Goal: Information Seeking & Learning: Check status

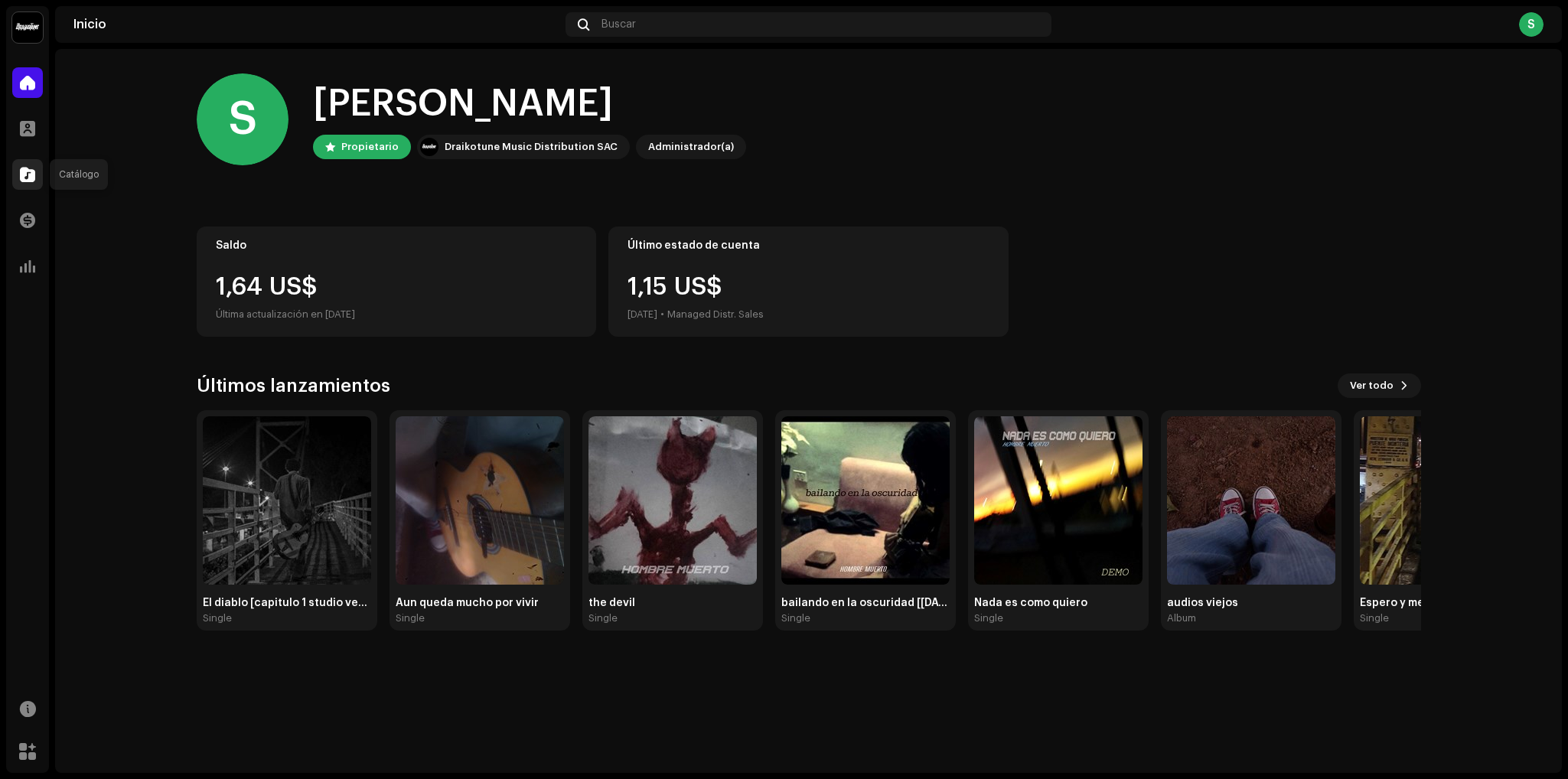
click at [24, 177] on span at bounding box center [28, 175] width 16 height 12
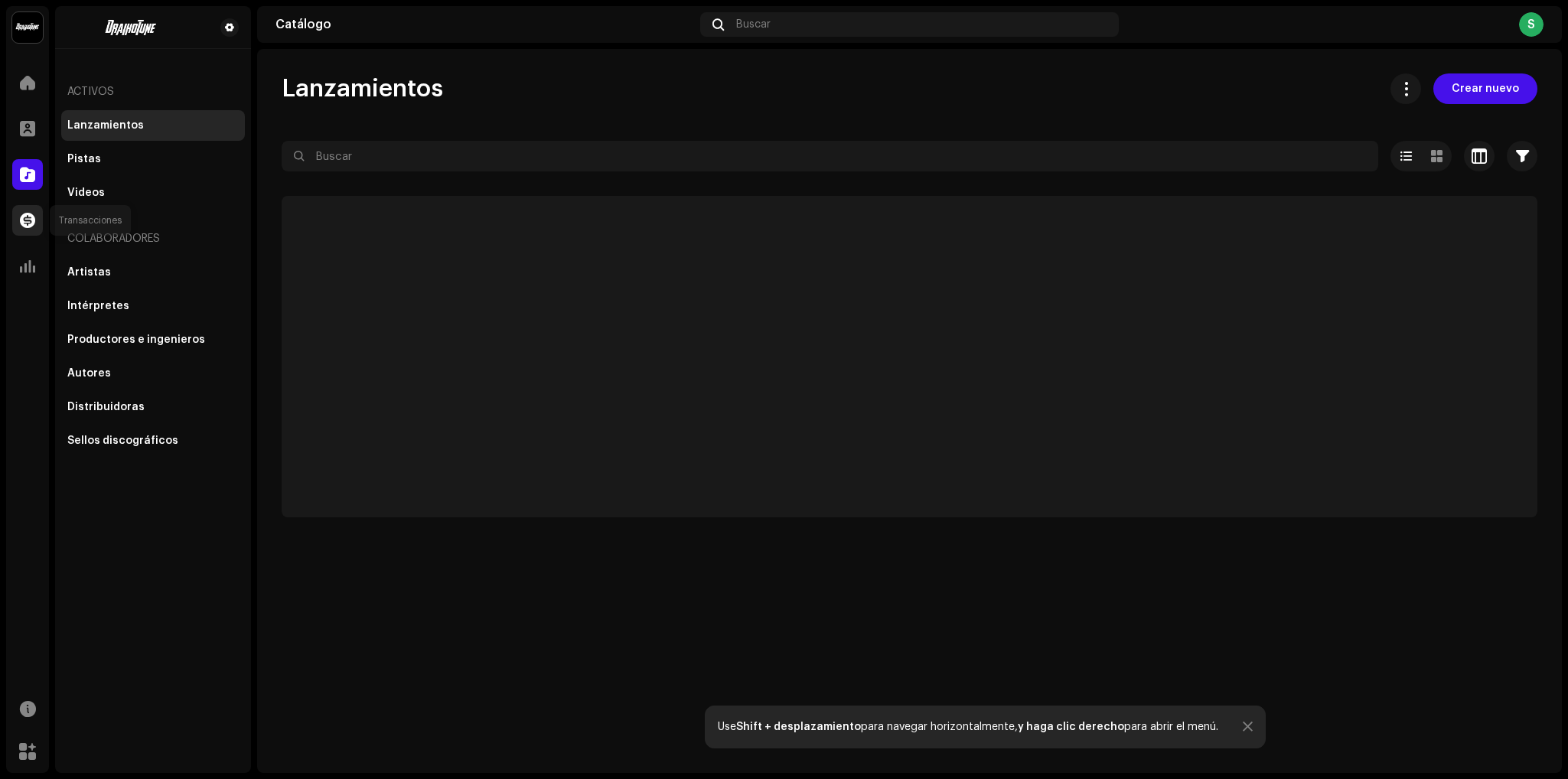
click at [36, 225] on div at bounding box center [27, 220] width 31 height 31
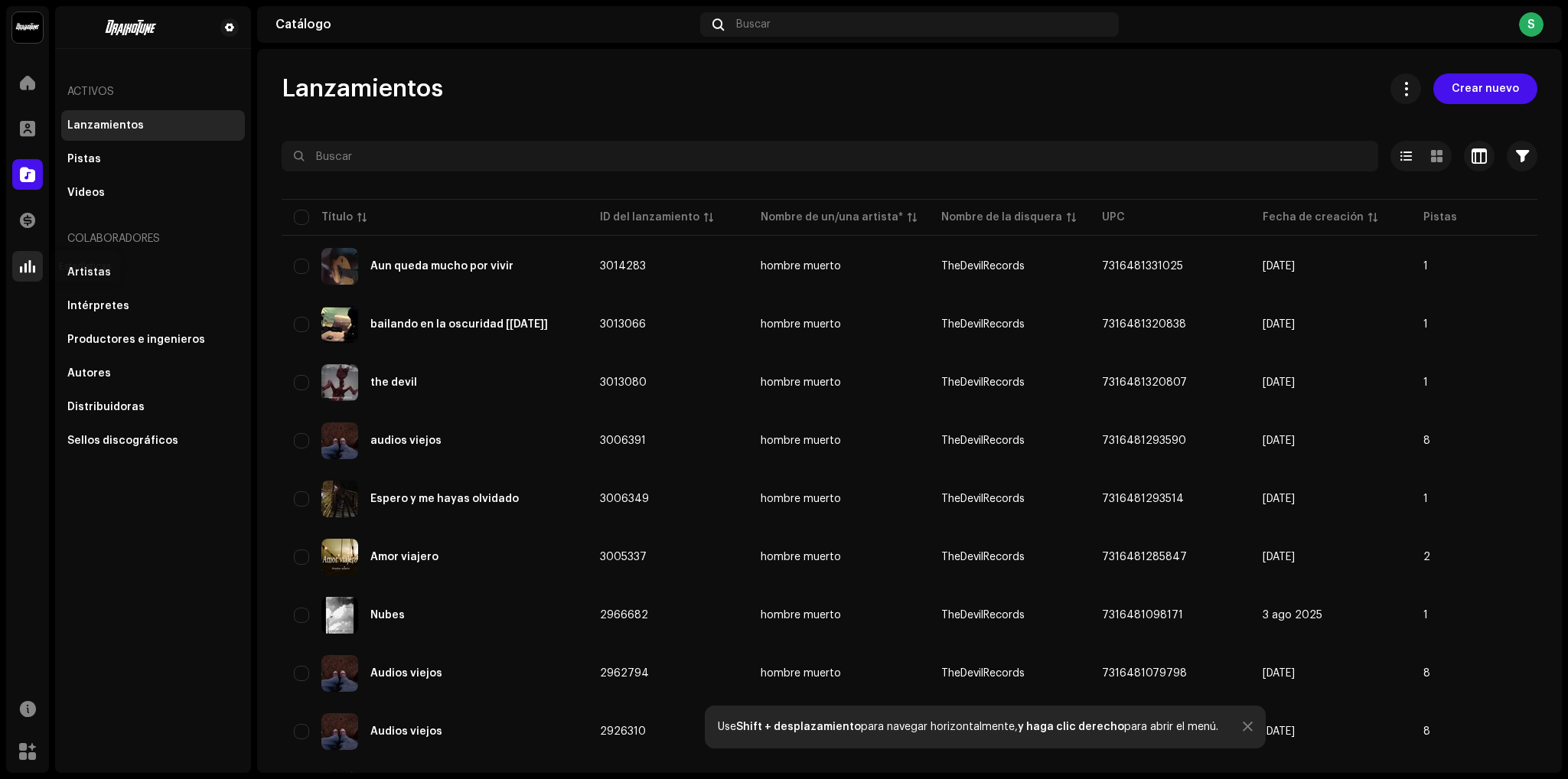
click at [39, 255] on div at bounding box center [27, 266] width 31 height 31
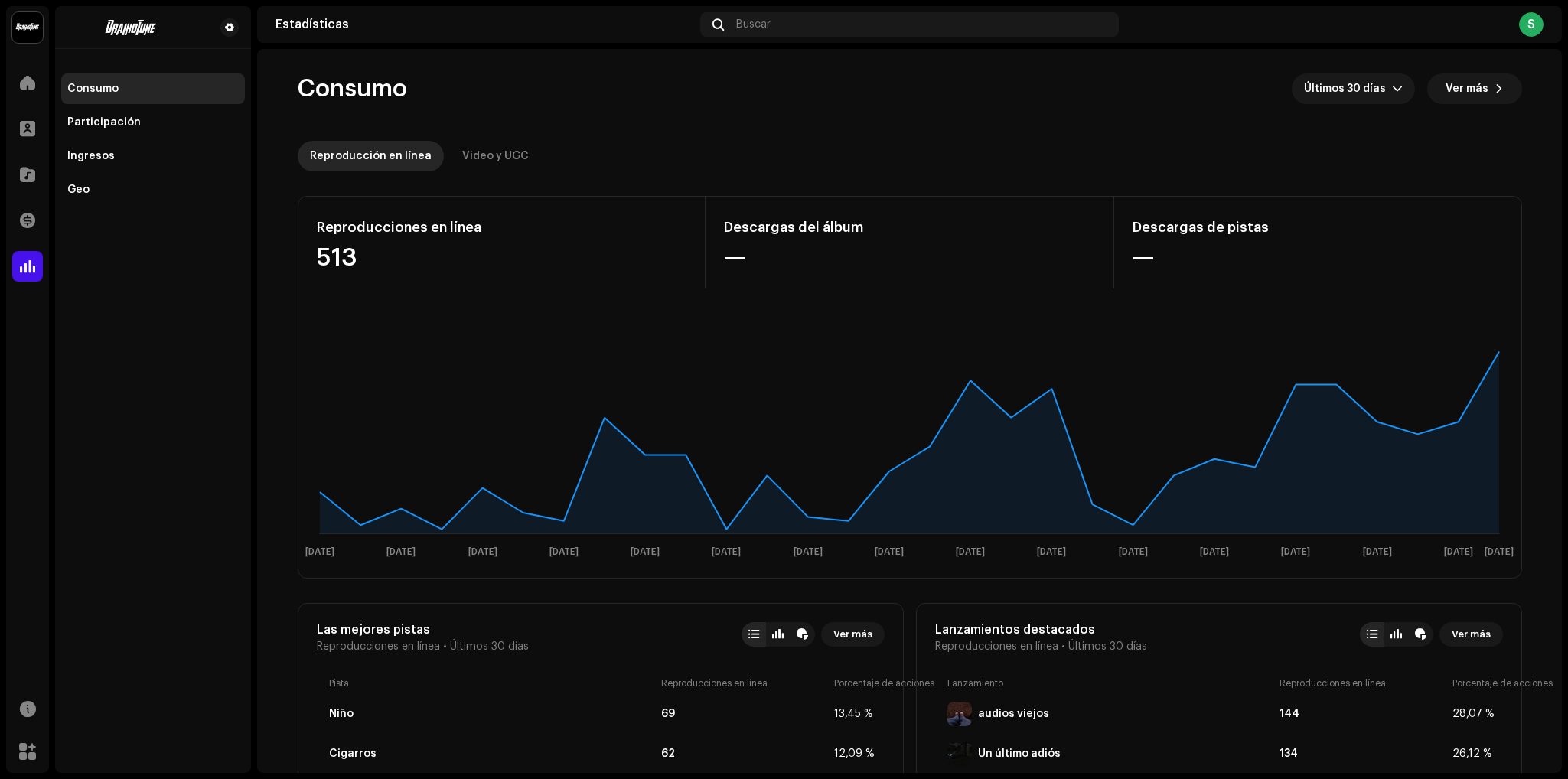
drag, startPoint x: 1566, startPoint y: 200, endPoint x: 1552, endPoint y: 287, distance: 88.1
click at [1552, 287] on div "Hombre Muerto Inicio Perfil Catálogo Transacciones Estadísticas Recursos Mercad…" at bounding box center [784, 390] width 1568 height 779
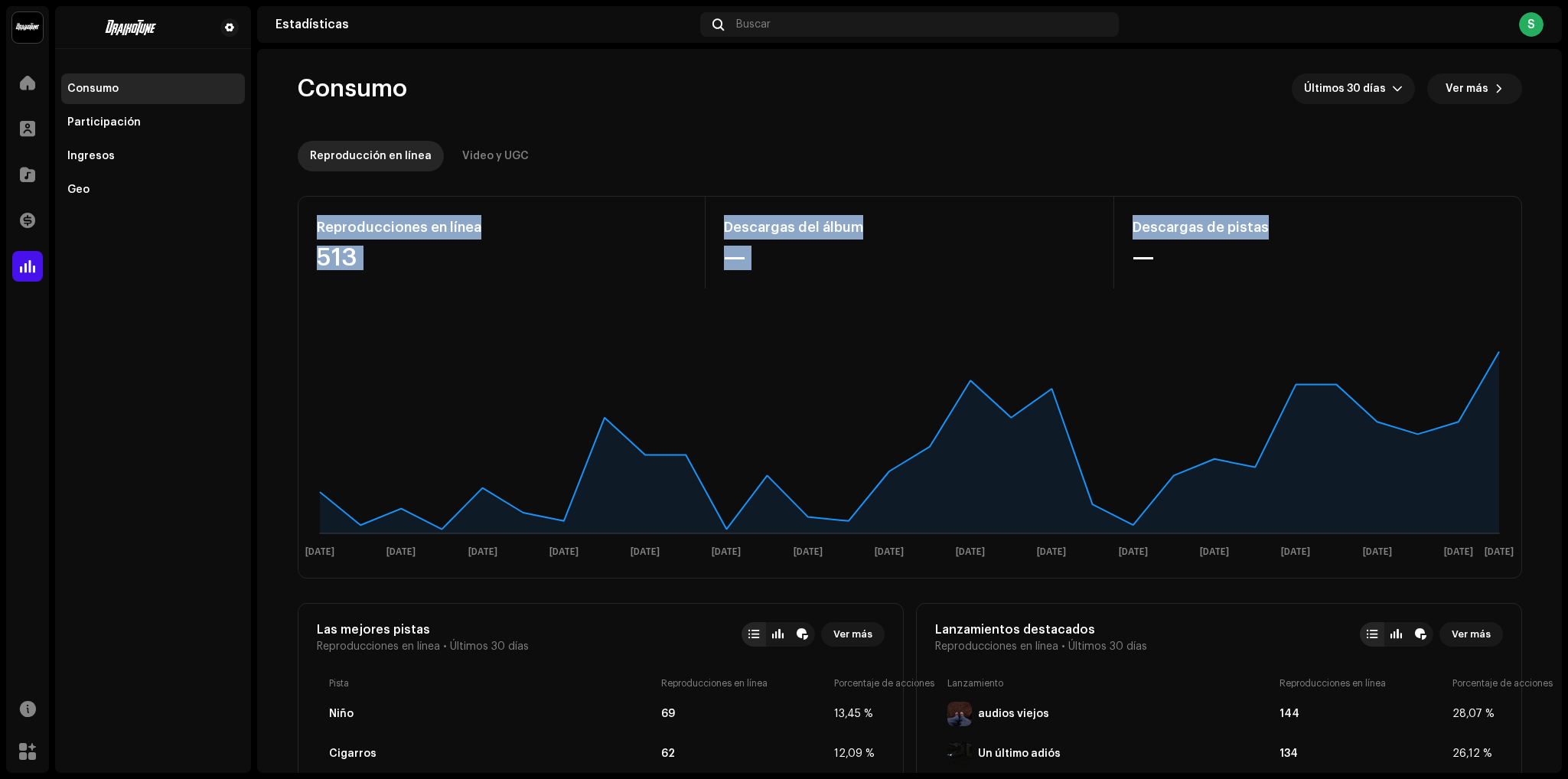
drag, startPoint x: 1566, startPoint y: 122, endPoint x: 1566, endPoint y: 204, distance: 82.0
click at [1566, 204] on div "Hombre Muerto Inicio Perfil Catálogo Transacciones Estadísticas Recursos Mercad…" at bounding box center [784, 390] width 1568 height 779
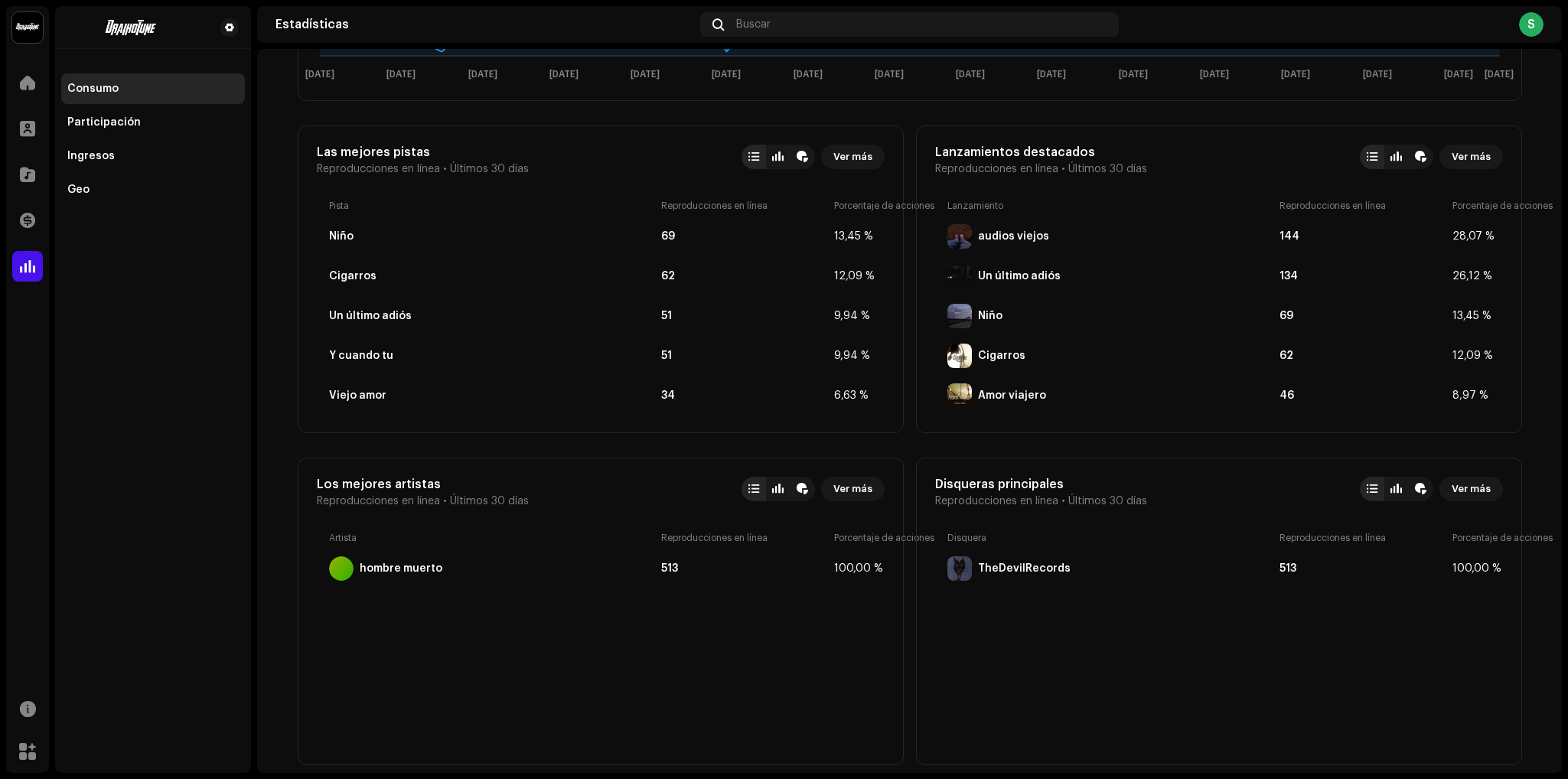
scroll to position [226, 0]
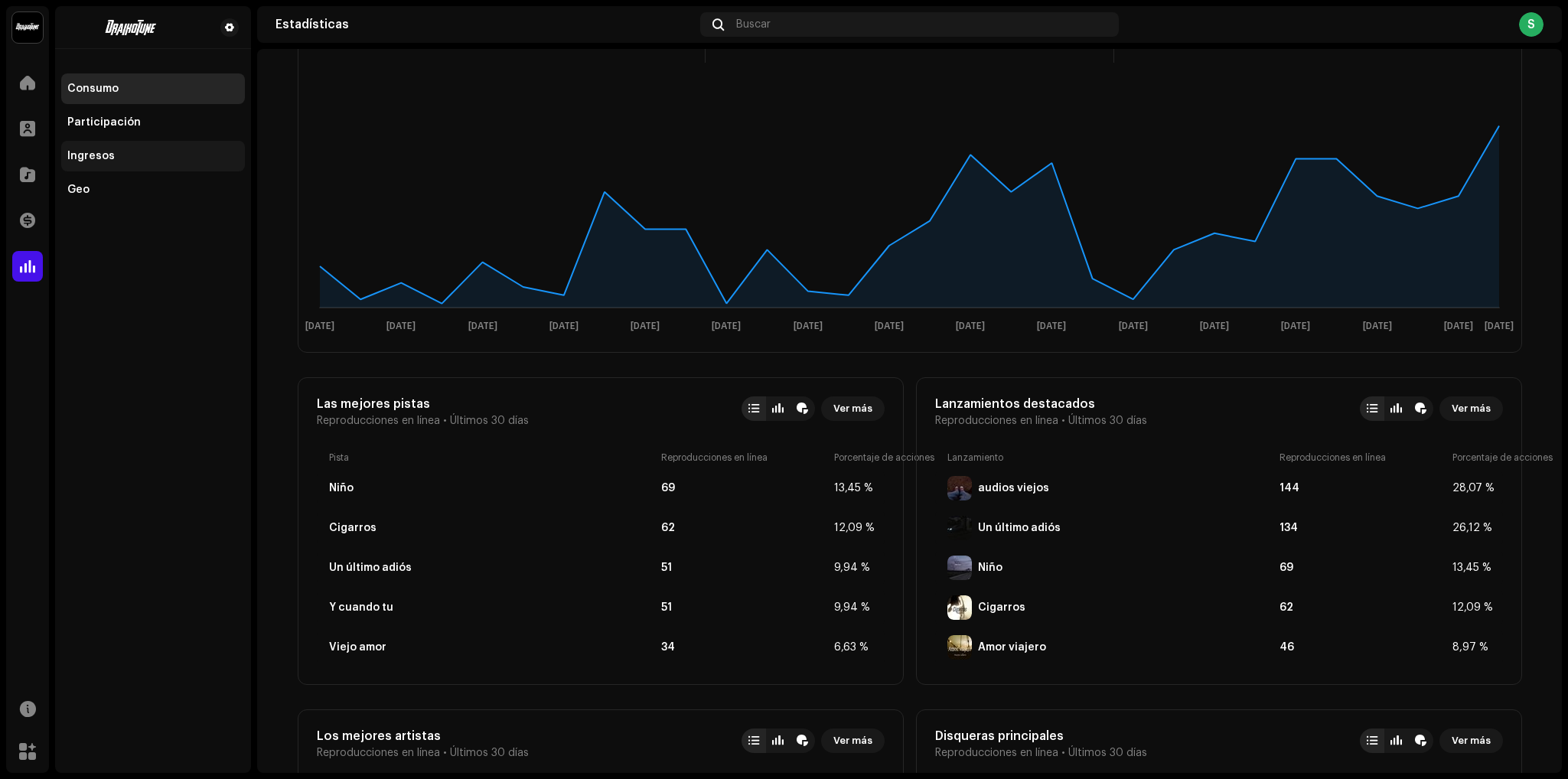
click at [92, 171] on div "Ingresos" at bounding box center [153, 156] width 183 height 31
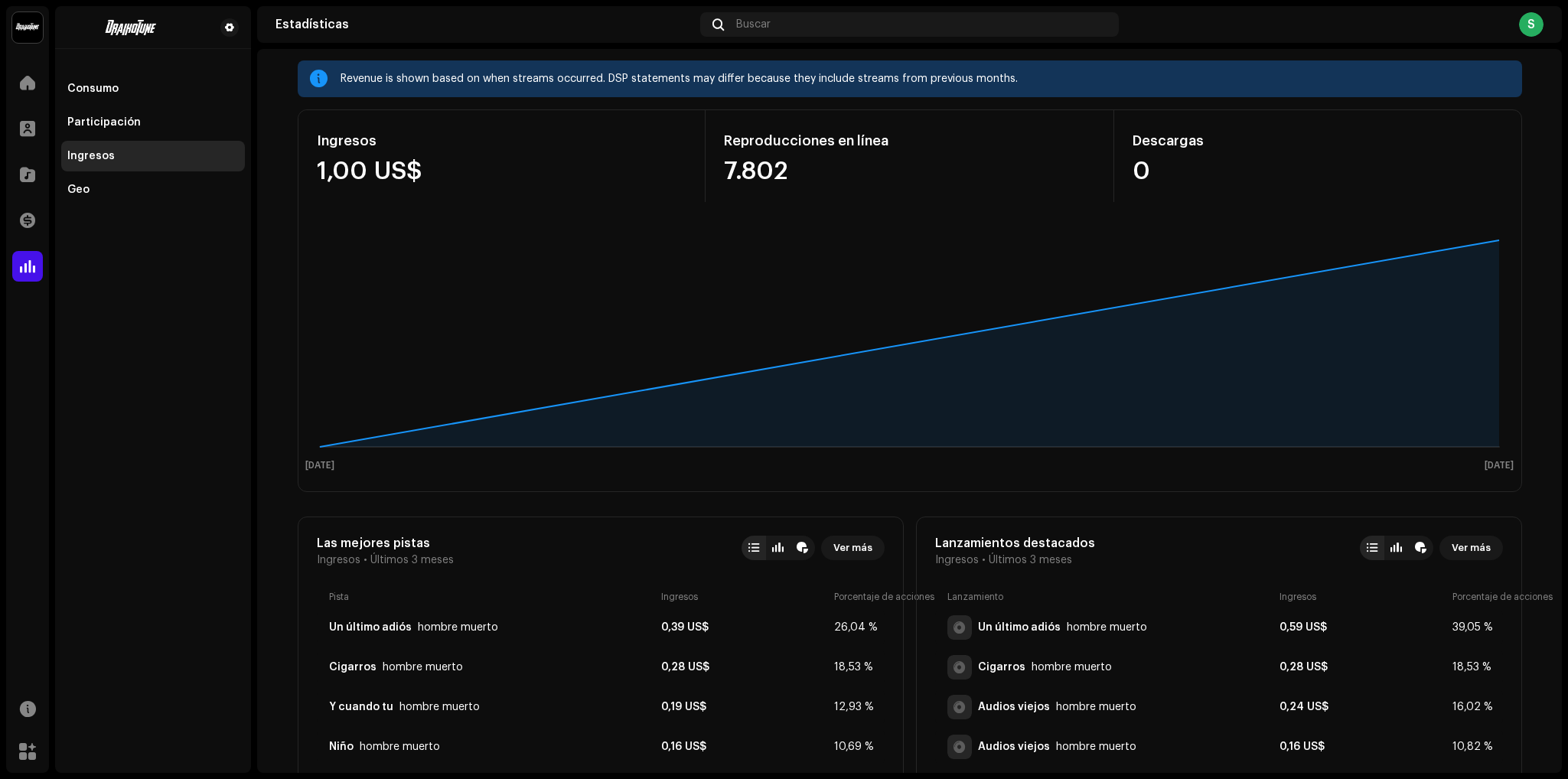
scroll to position [93, 0]
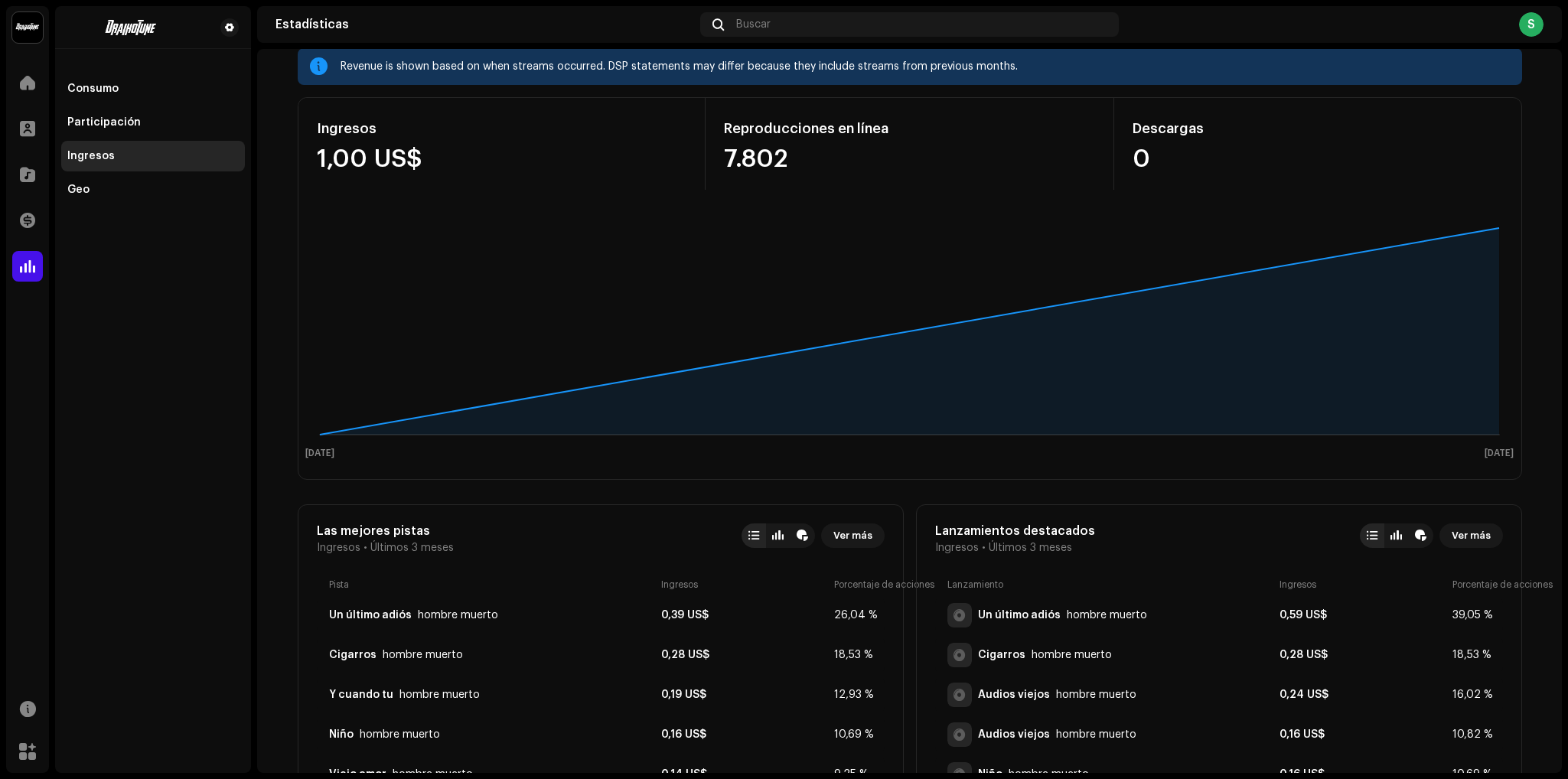
click at [319, 69] on div at bounding box center [318, 66] width 18 height 12
drag, startPoint x: 1445, startPoint y: 157, endPoint x: 272, endPoint y: 131, distance: 1173.3
copy div "Ingresos 1,00 US$ Reproducciones en línea 7.802 Descargas 0"
